Goal: Information Seeking & Learning: Learn about a topic

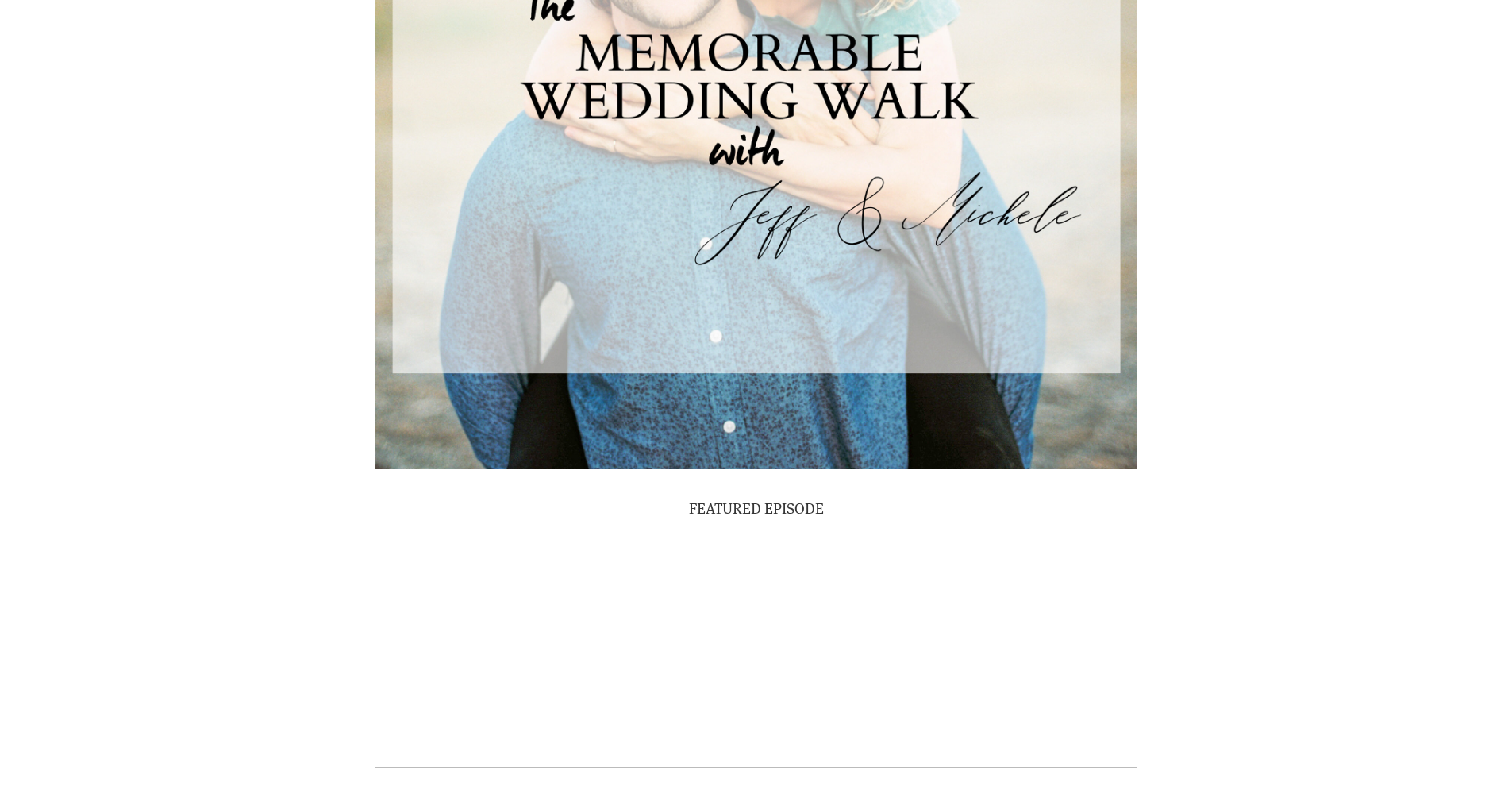
scroll to position [5111, 0]
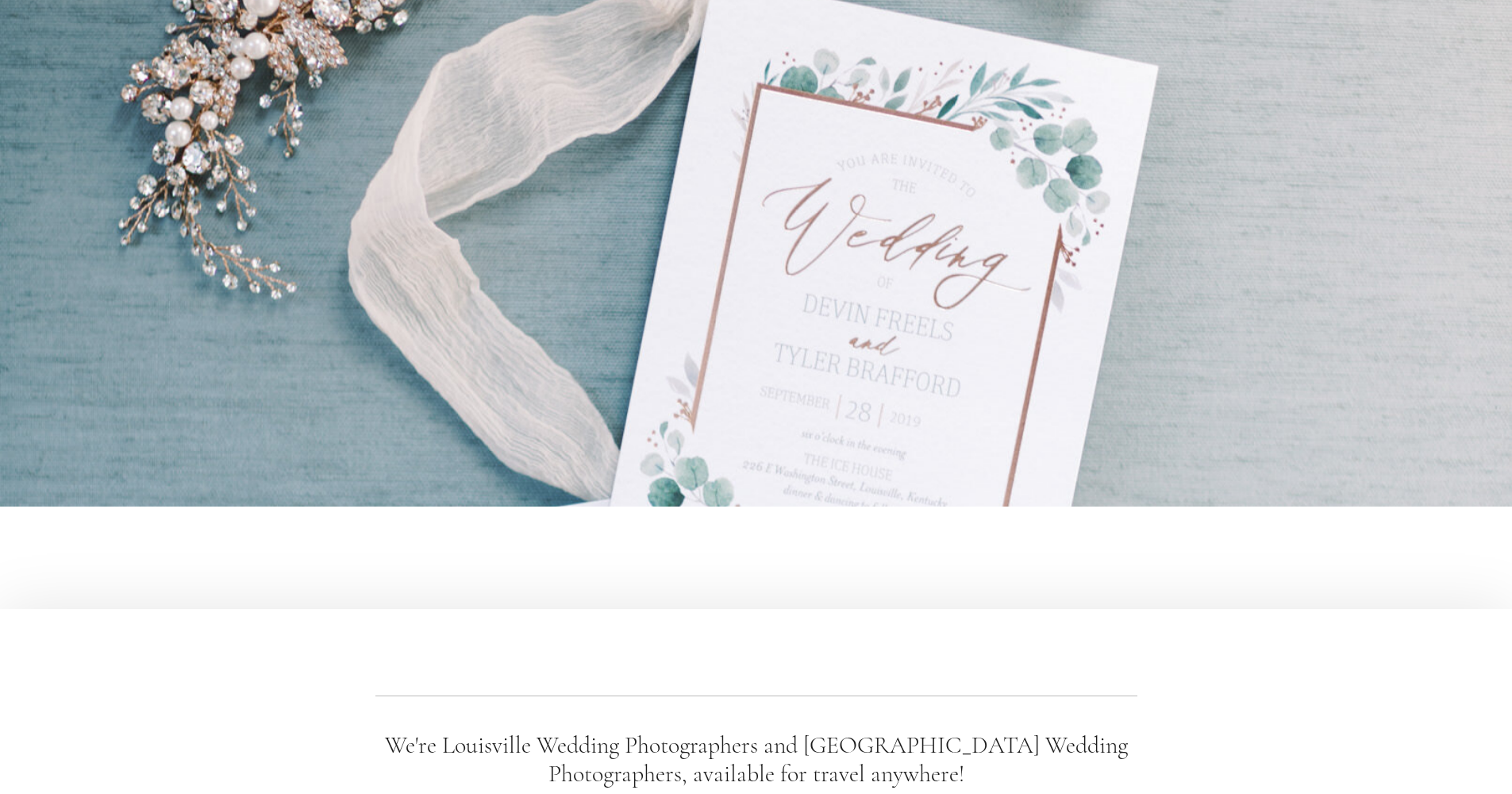
scroll to position [16416, 0]
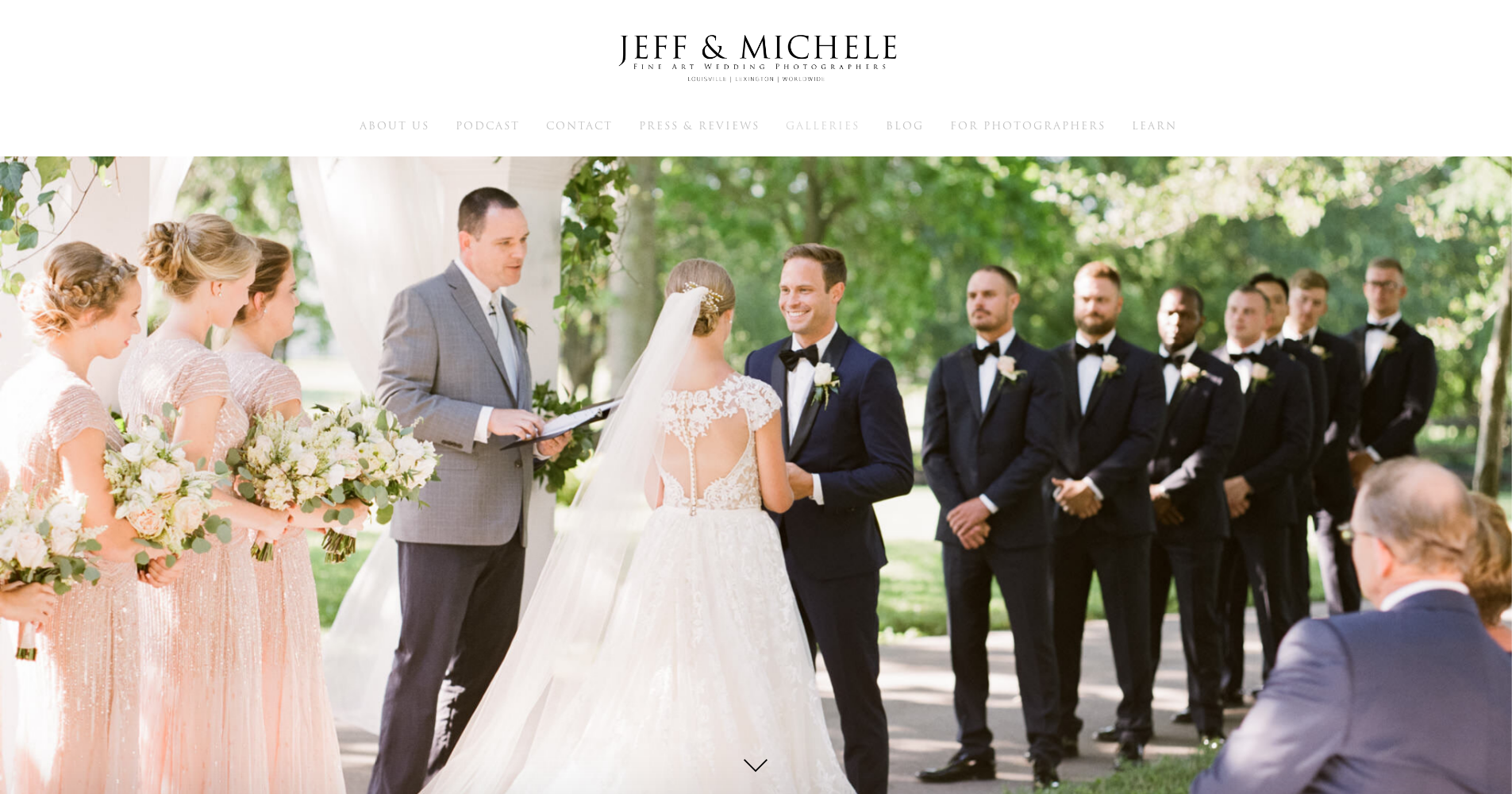
click at [813, 122] on span "Galleries" at bounding box center [822, 125] width 74 height 15
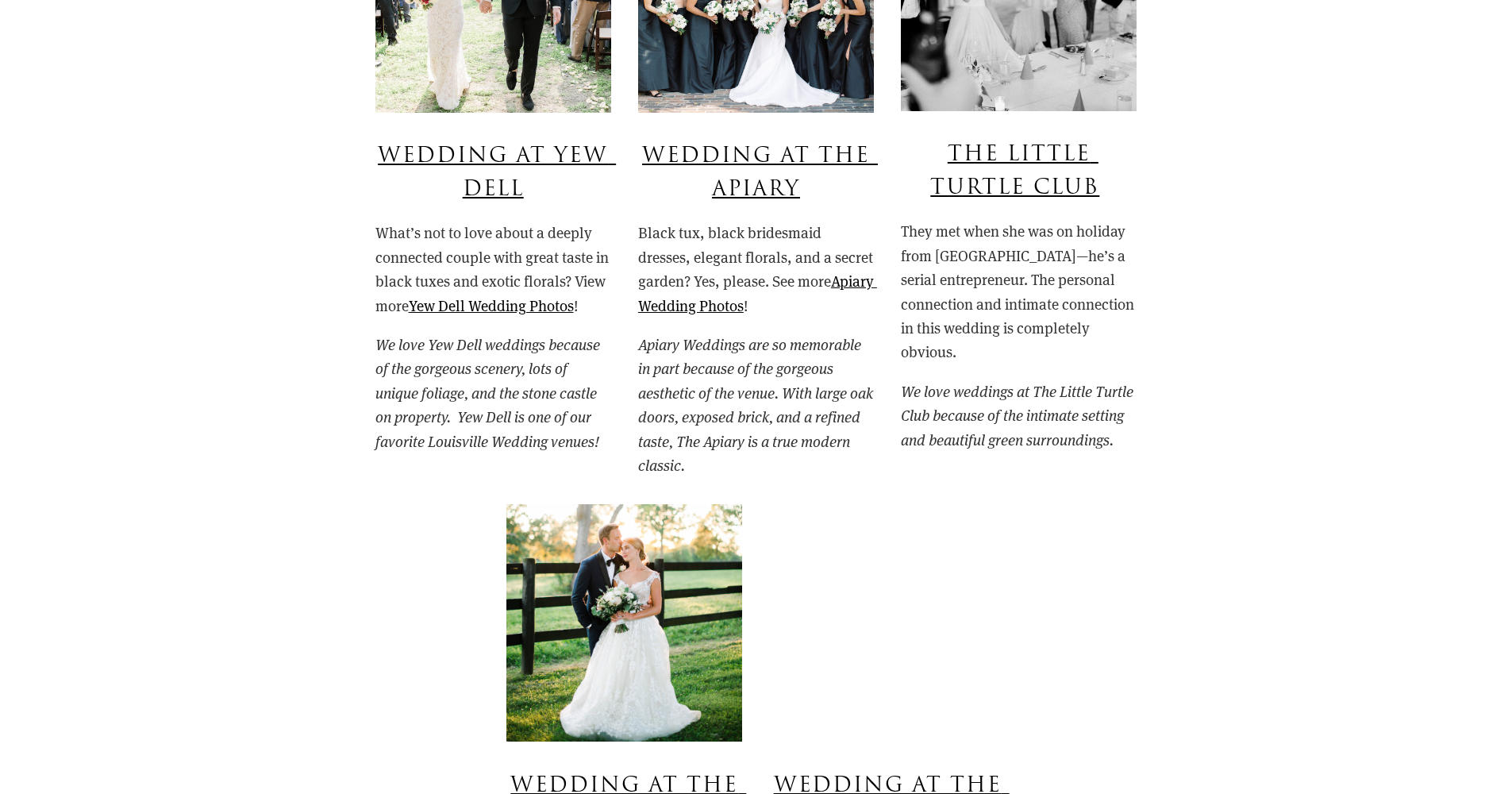
scroll to position [1387, 0]
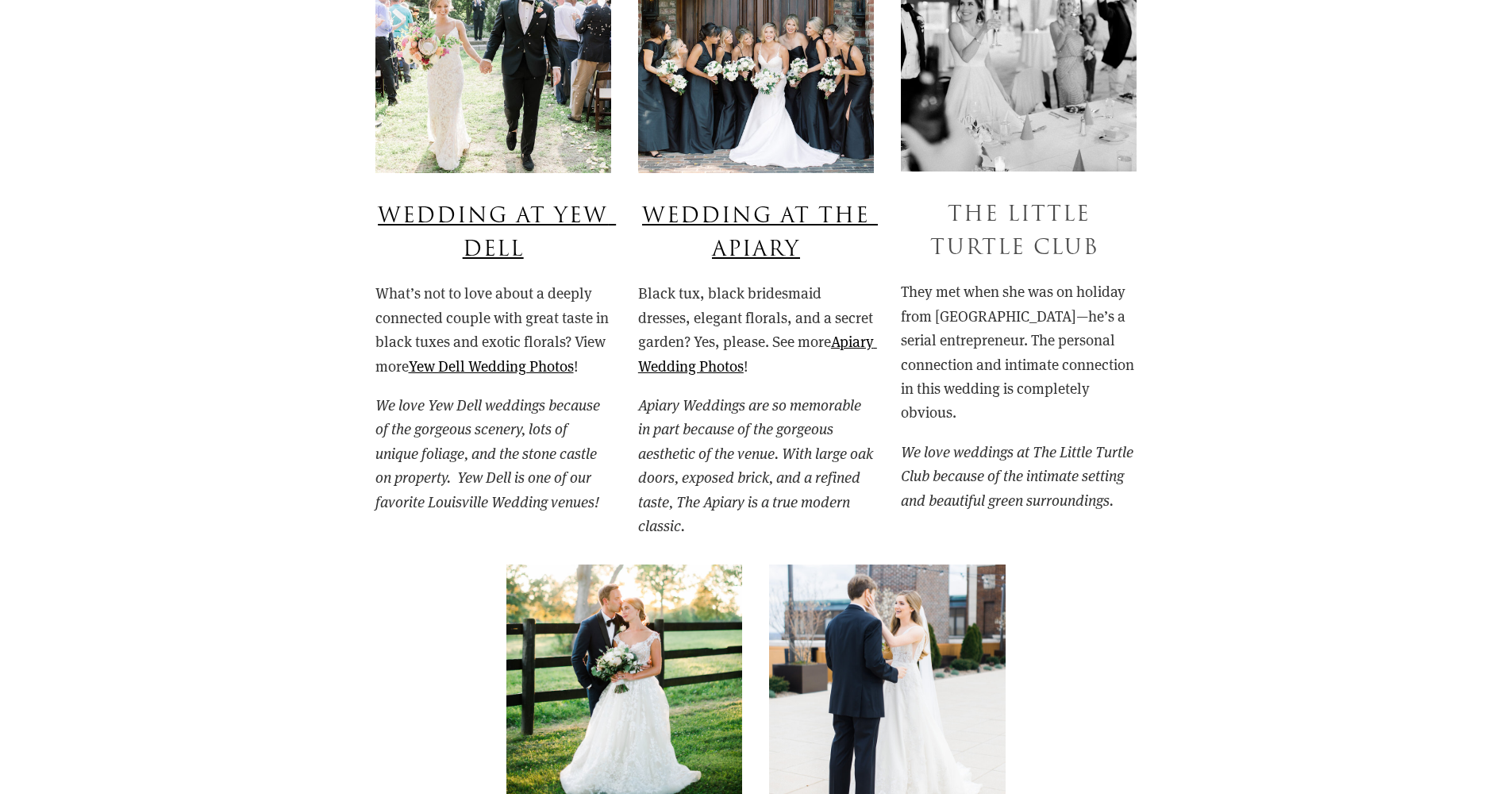
click at [1036, 207] on link "The Little Turtle Club" at bounding box center [1015, 231] width 169 height 63
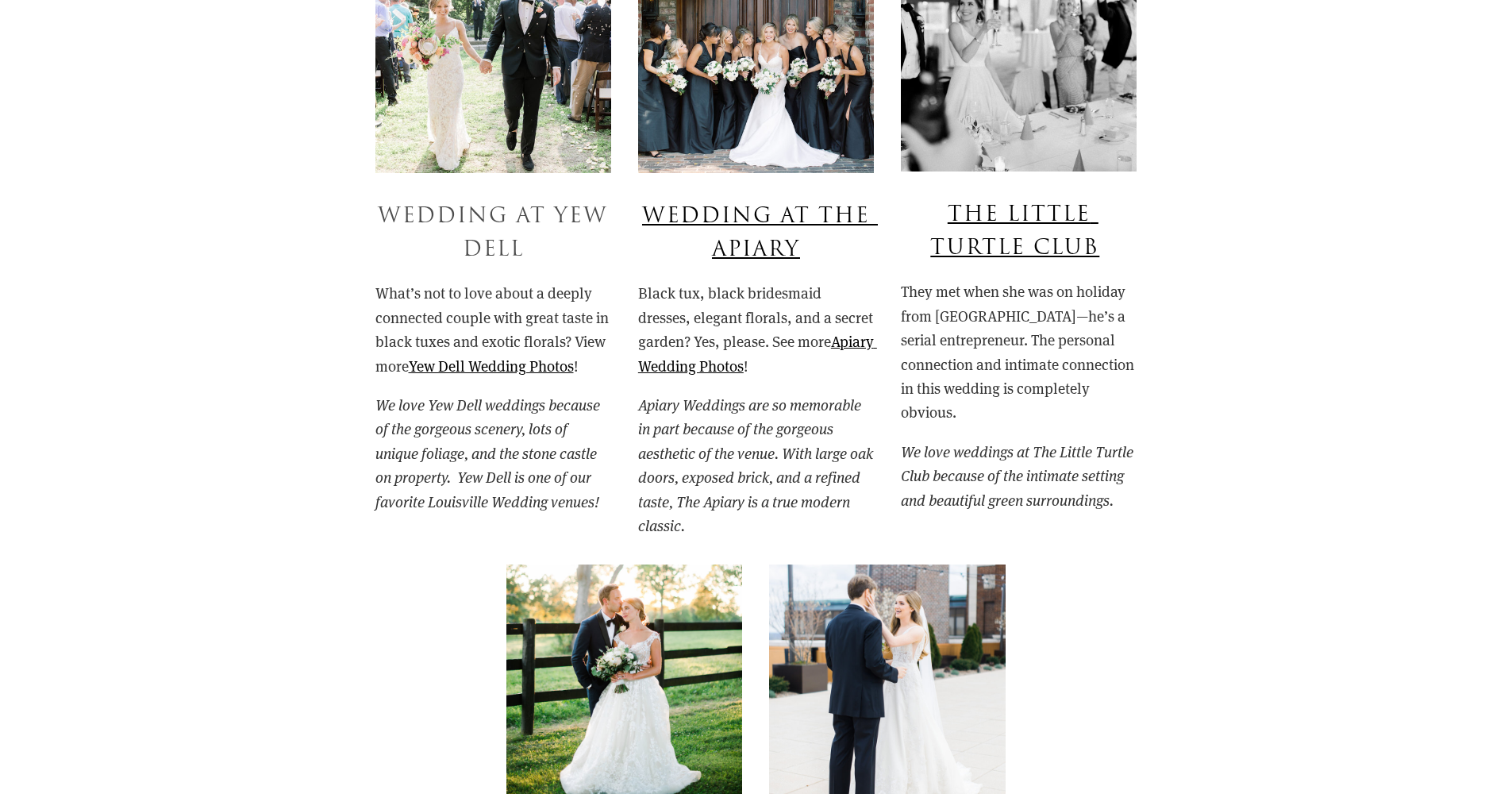
click at [545, 206] on link "Wedding at Yew Dell" at bounding box center [496, 233] width 238 height 63
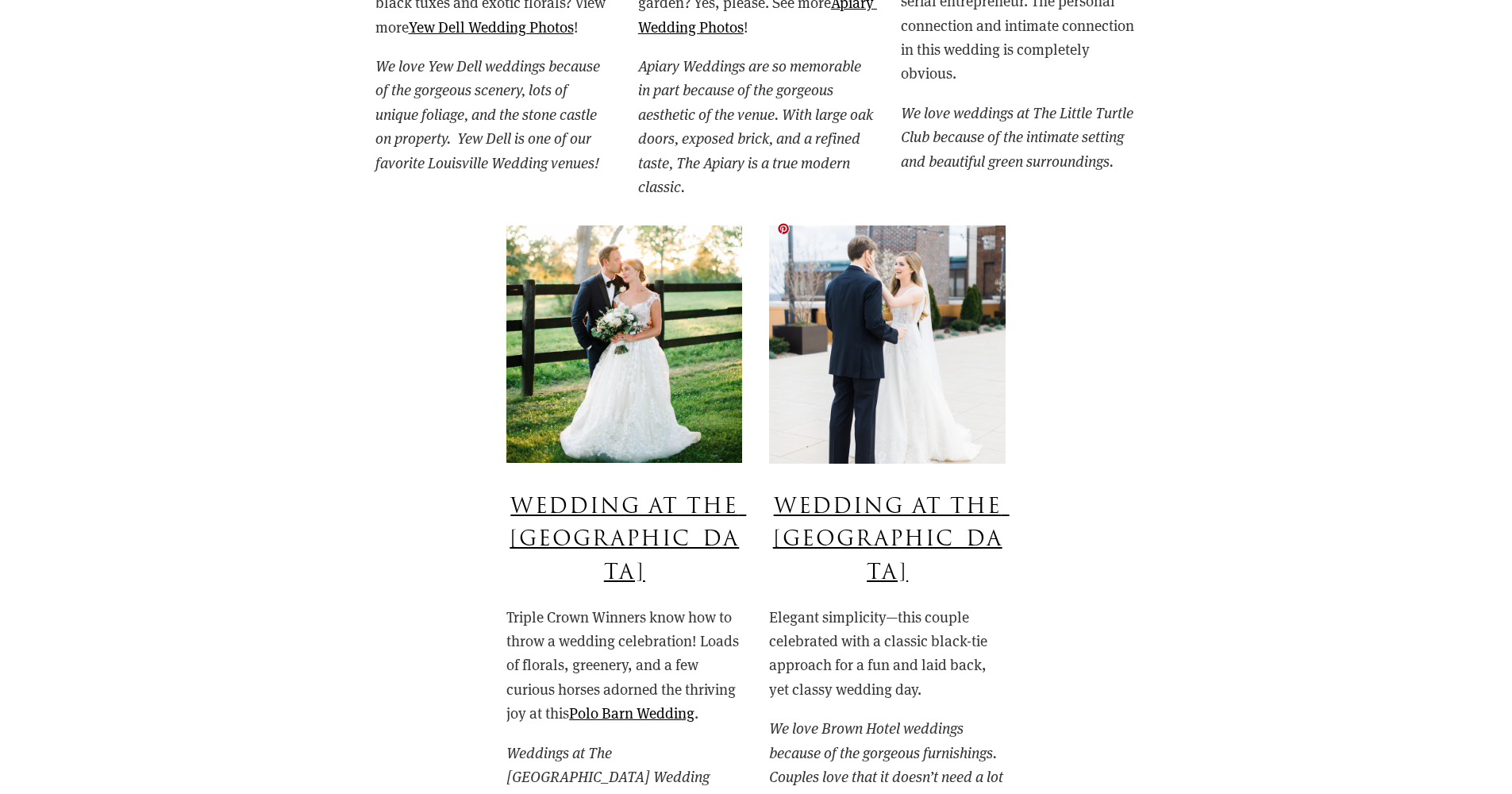
scroll to position [1801, 0]
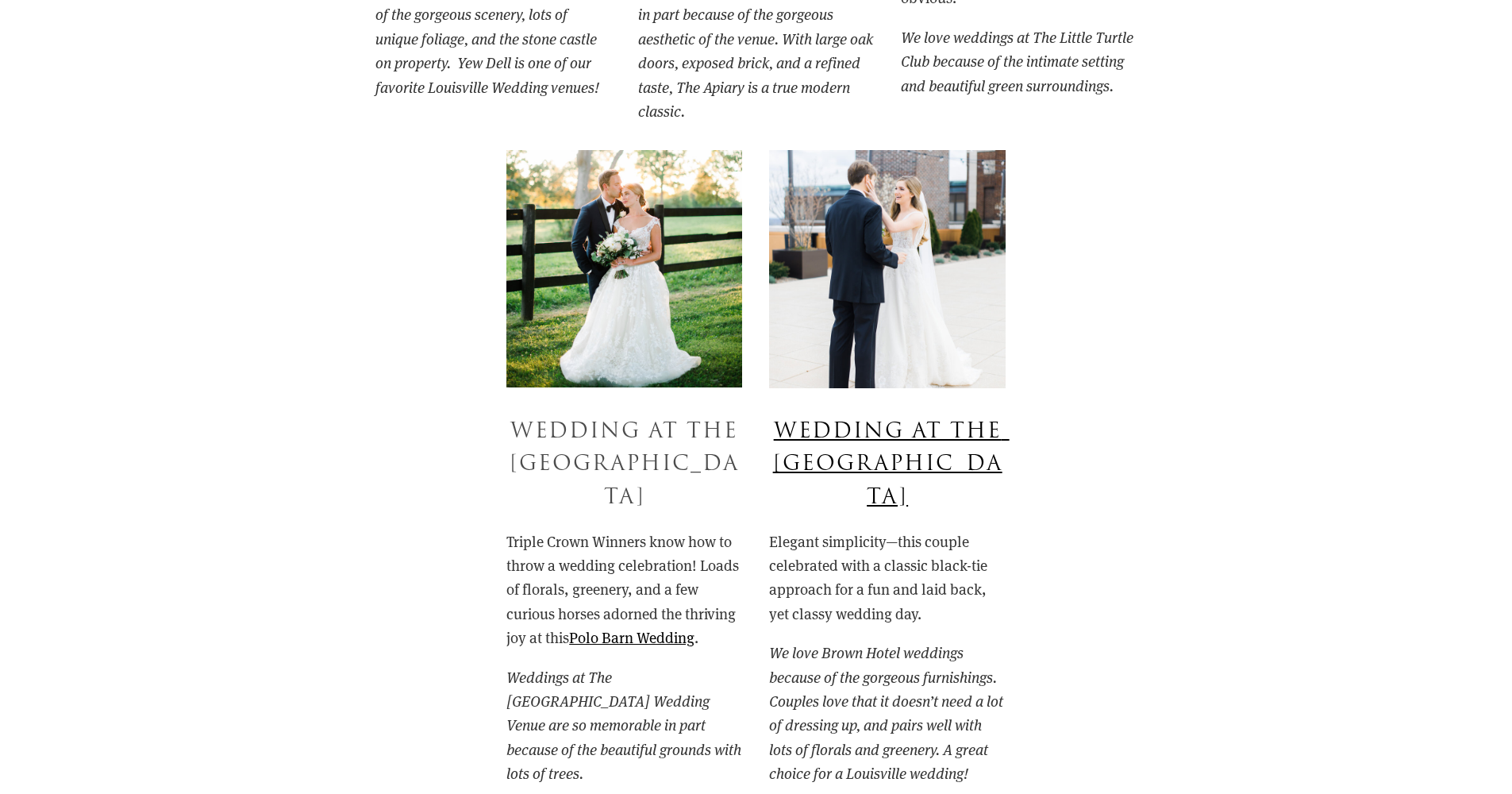
click at [644, 416] on link "Wedding at the Polo Barn" at bounding box center [627, 464] width 237 height 96
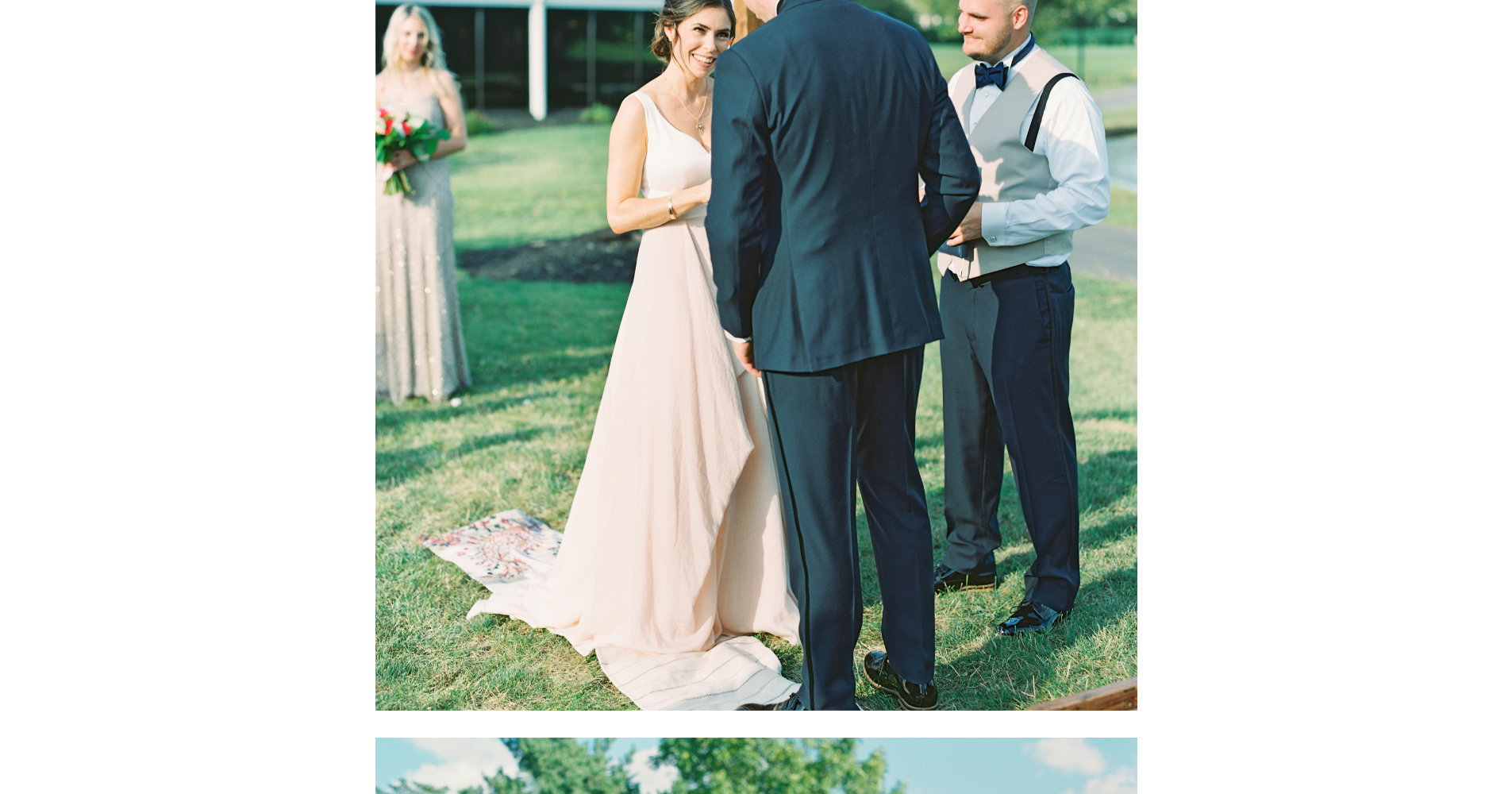
scroll to position [25197, 0]
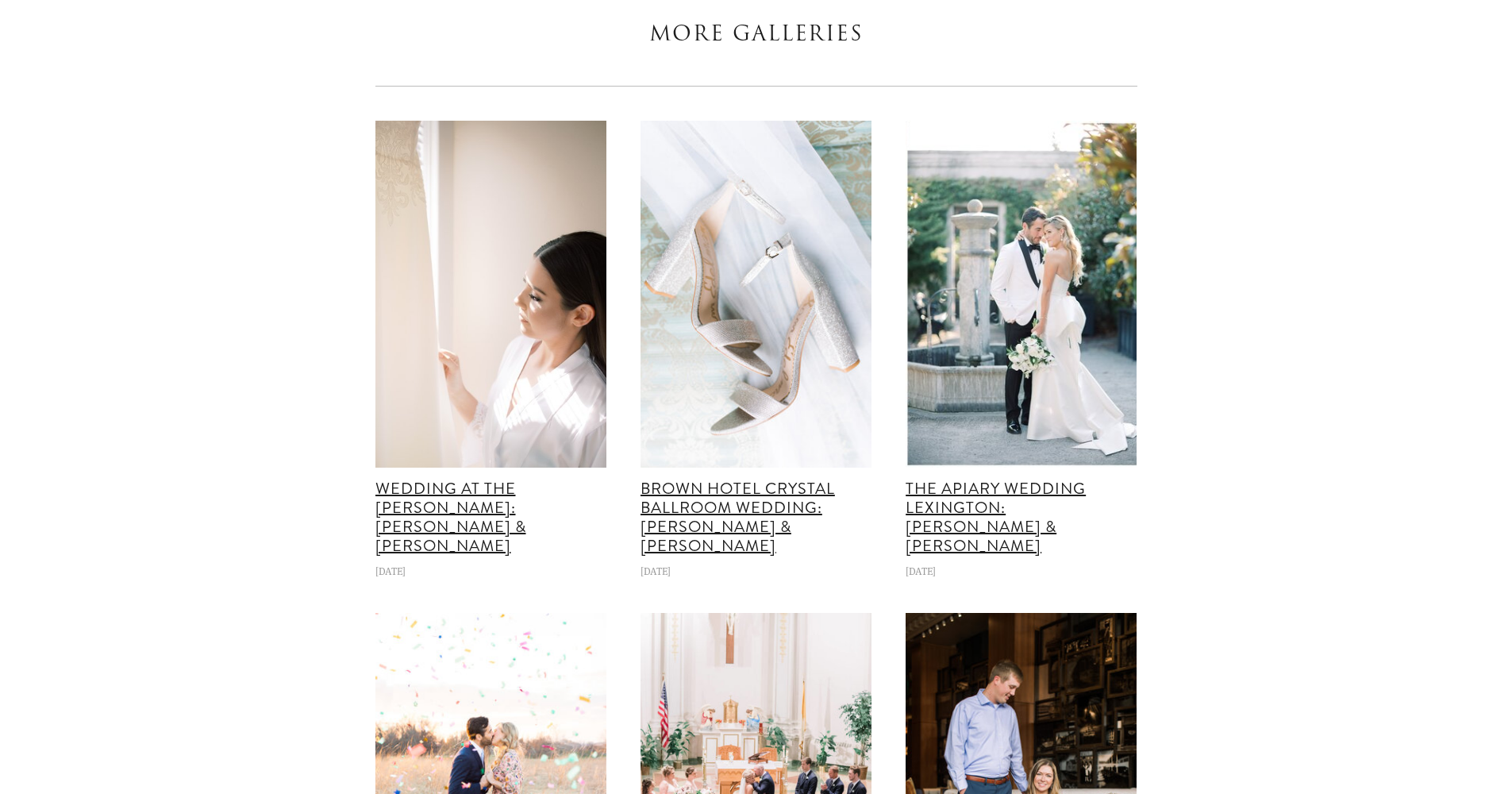
scroll to position [49551, 0]
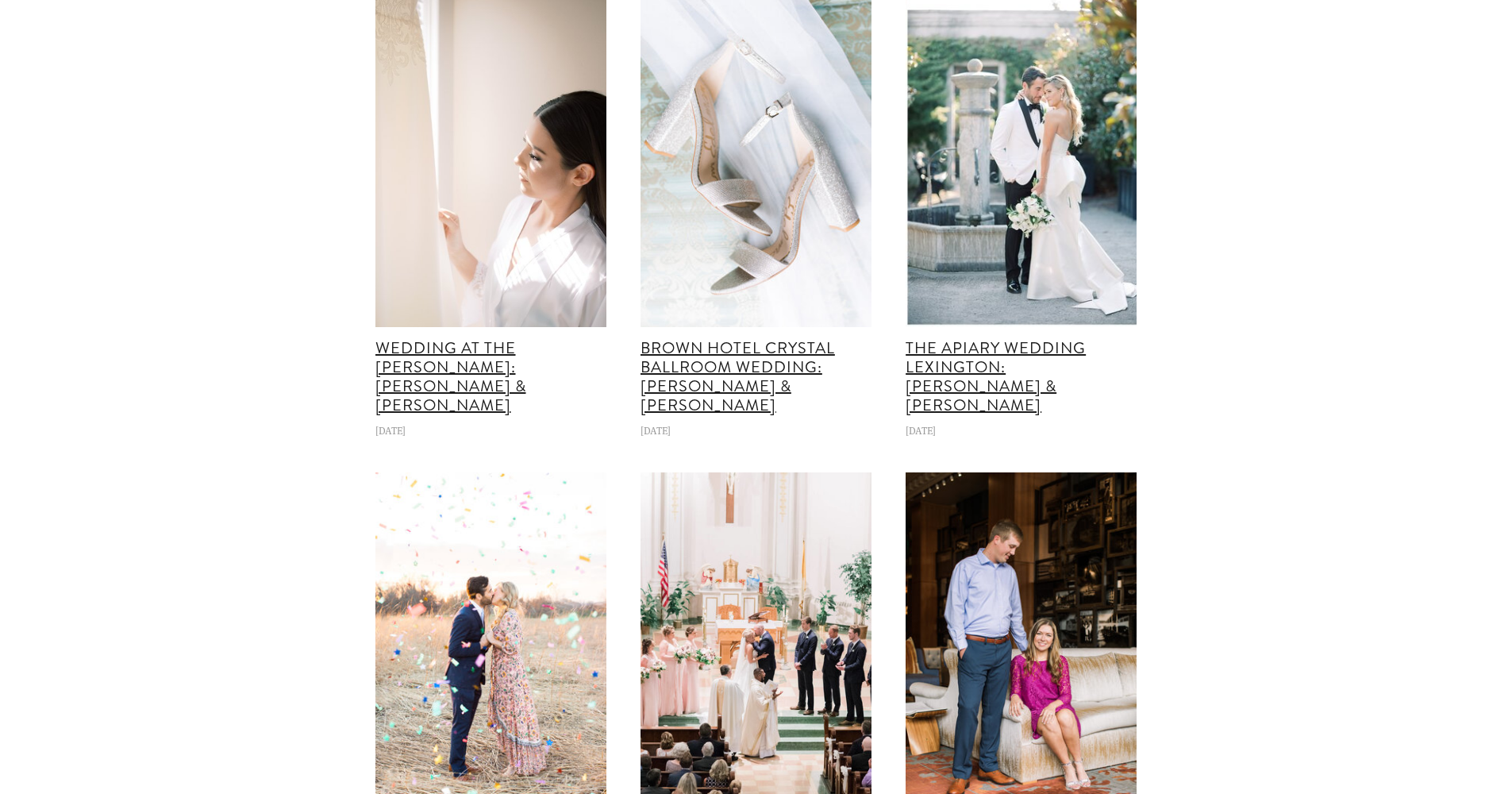
click at [549, 327] on img at bounding box center [490, 154] width 277 height 347
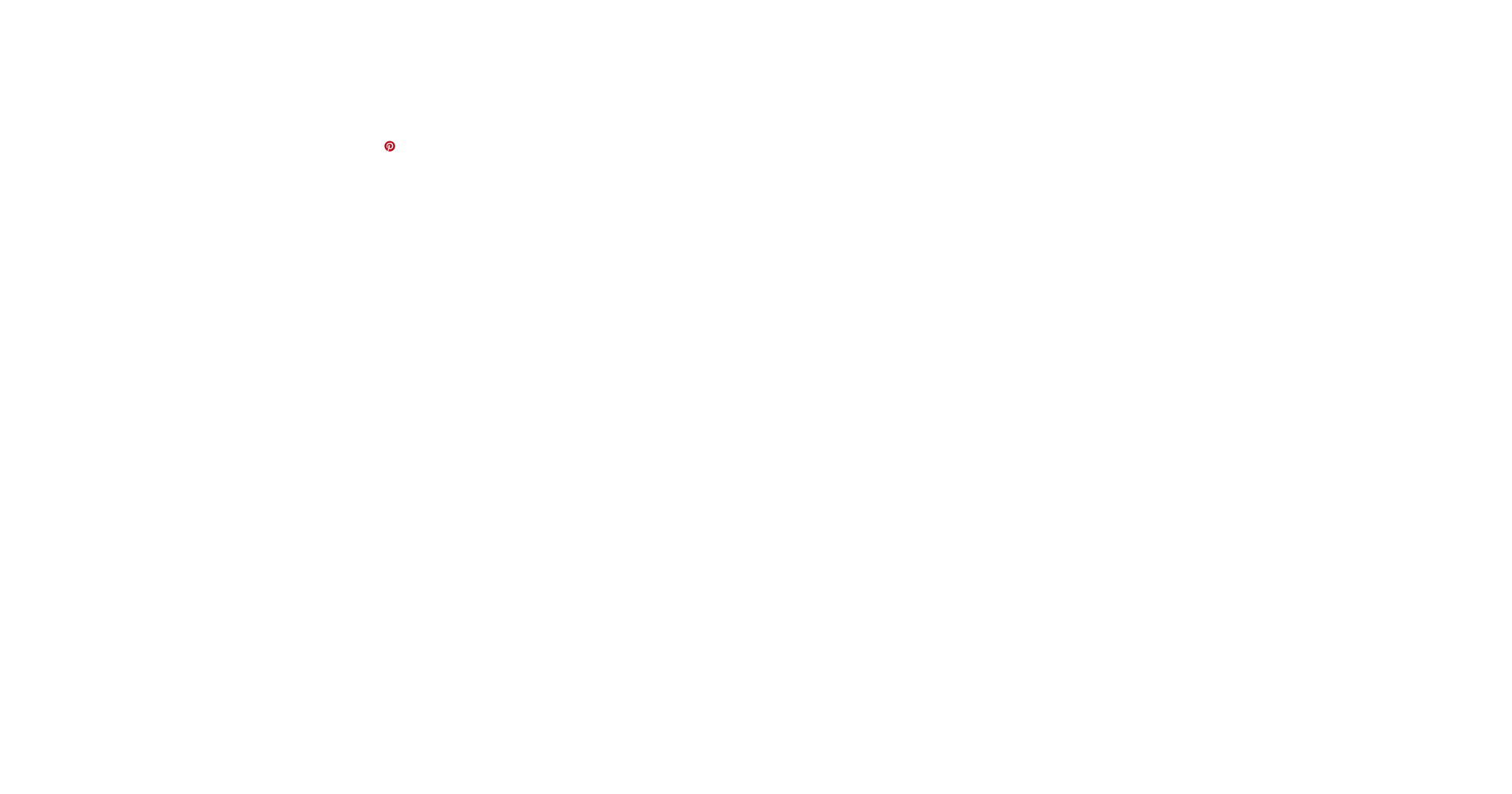
scroll to position [5243, 0]
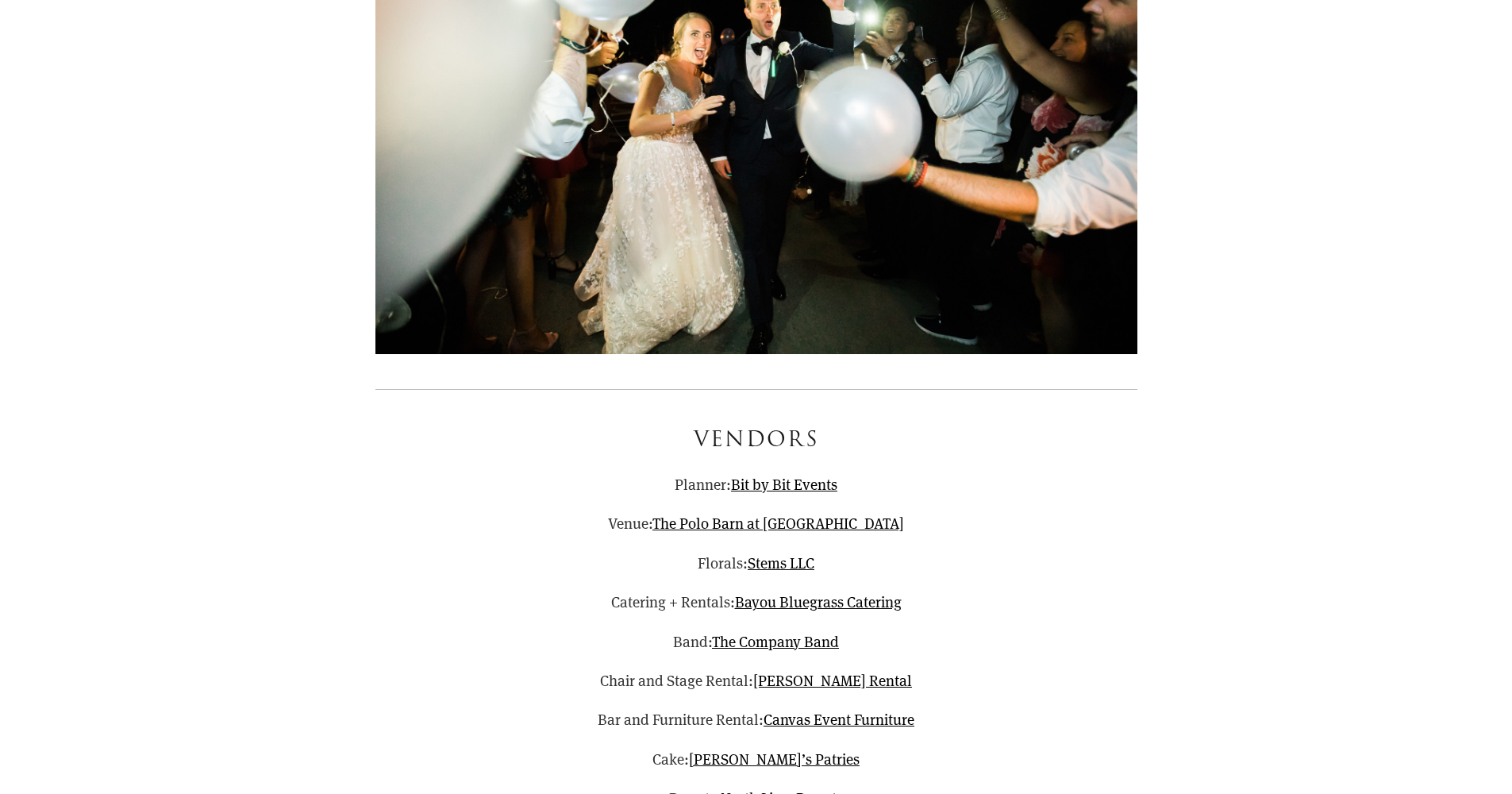
scroll to position [61113, 0]
